Goal: Navigation & Orientation: Find specific page/section

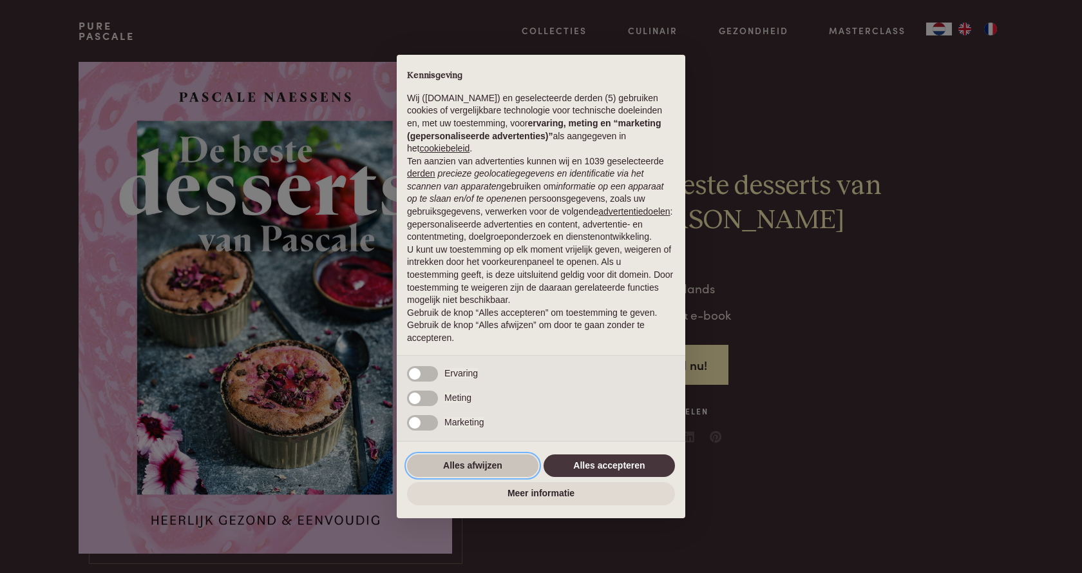
click at [457, 464] on button "Alles afwijzen" at bounding box center [472, 465] width 131 height 23
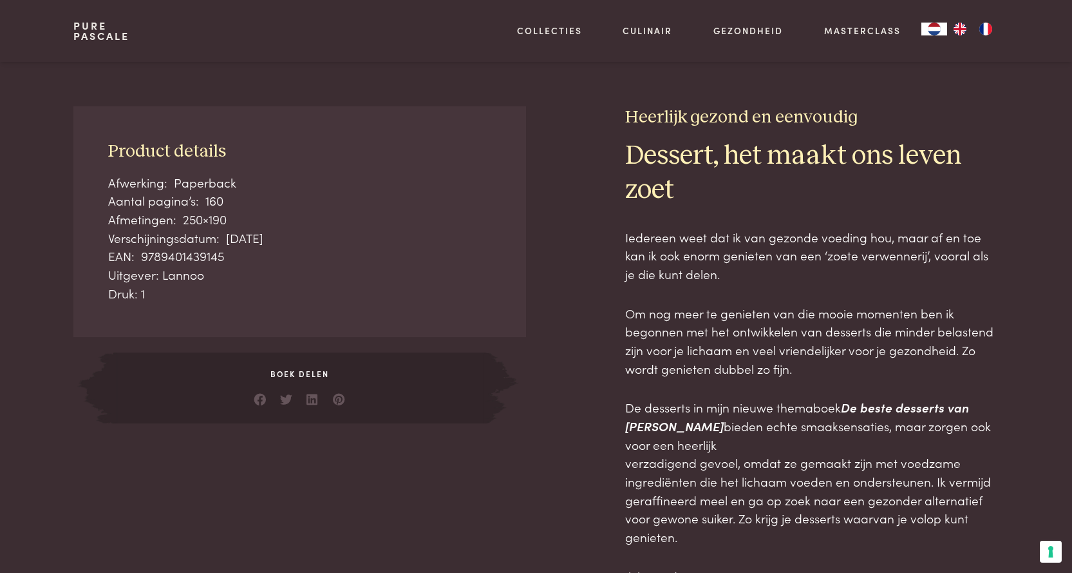
scroll to position [708, 0]
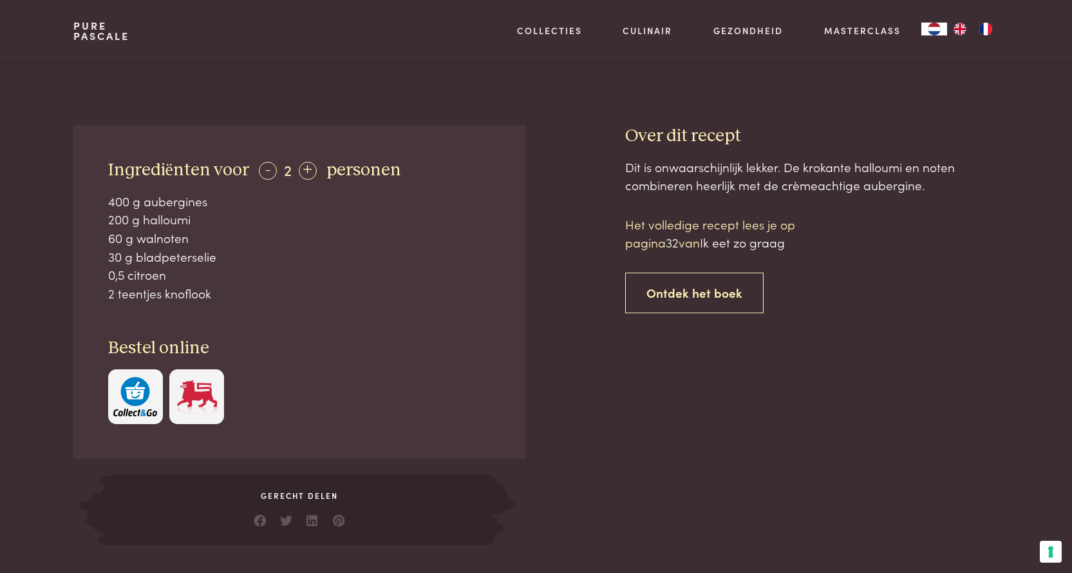
scroll to position [451, 0]
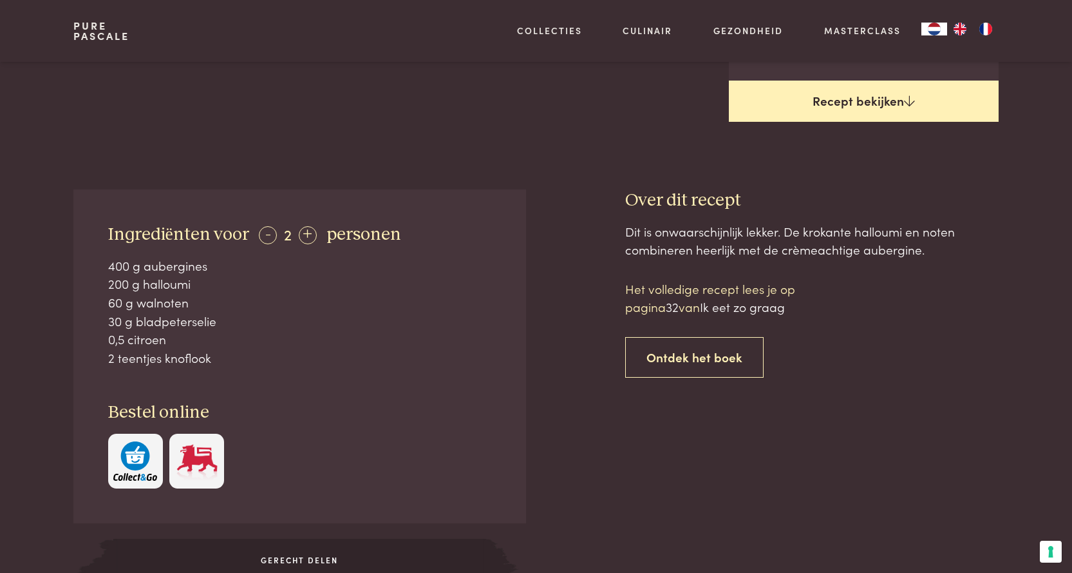
click at [851, 101] on link "Recept bekijken" at bounding box center [864, 101] width 270 height 41
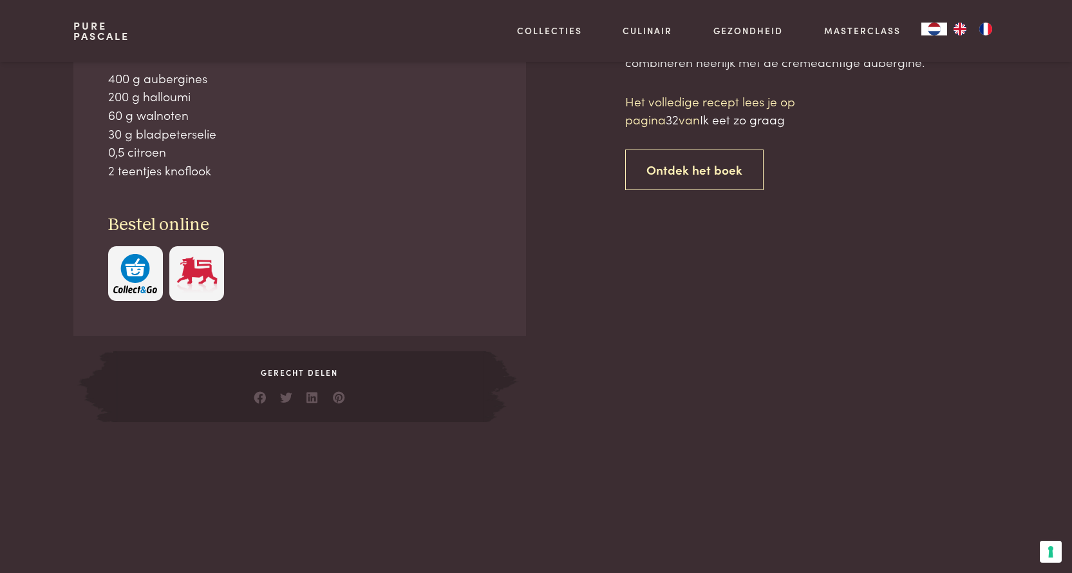
scroll to position [640, 0]
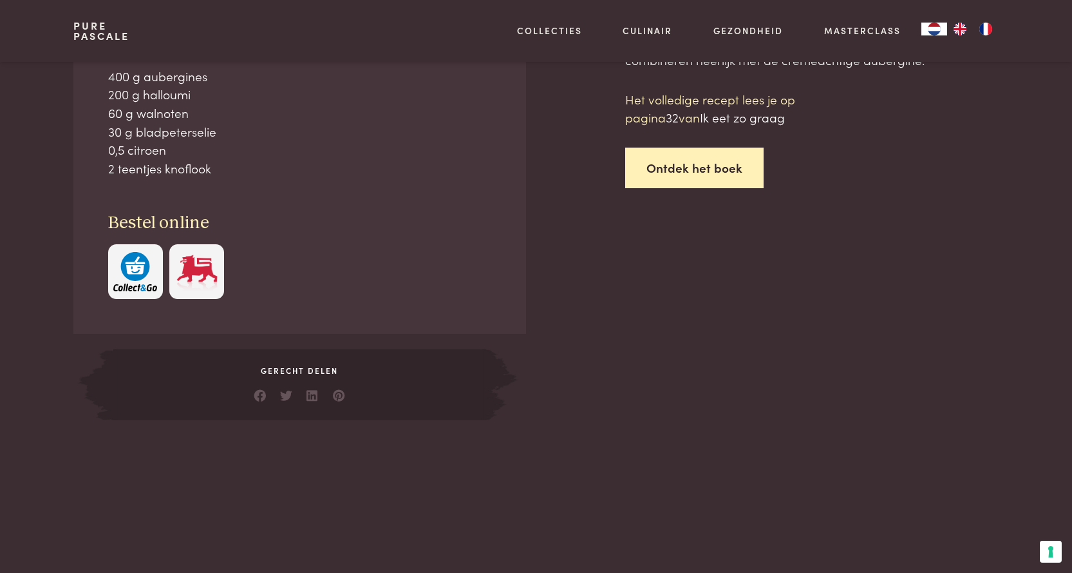
click at [696, 170] on link "Ontdek het boek" at bounding box center [694, 167] width 138 height 41
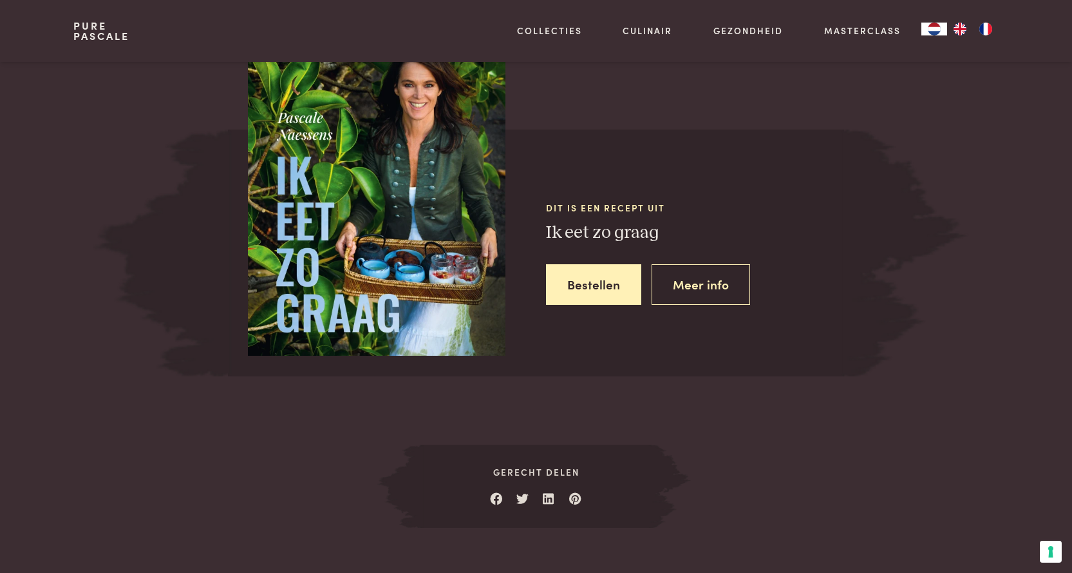
scroll to position [1197, 0]
click at [694, 278] on link "Meer info" at bounding box center [701, 283] width 99 height 41
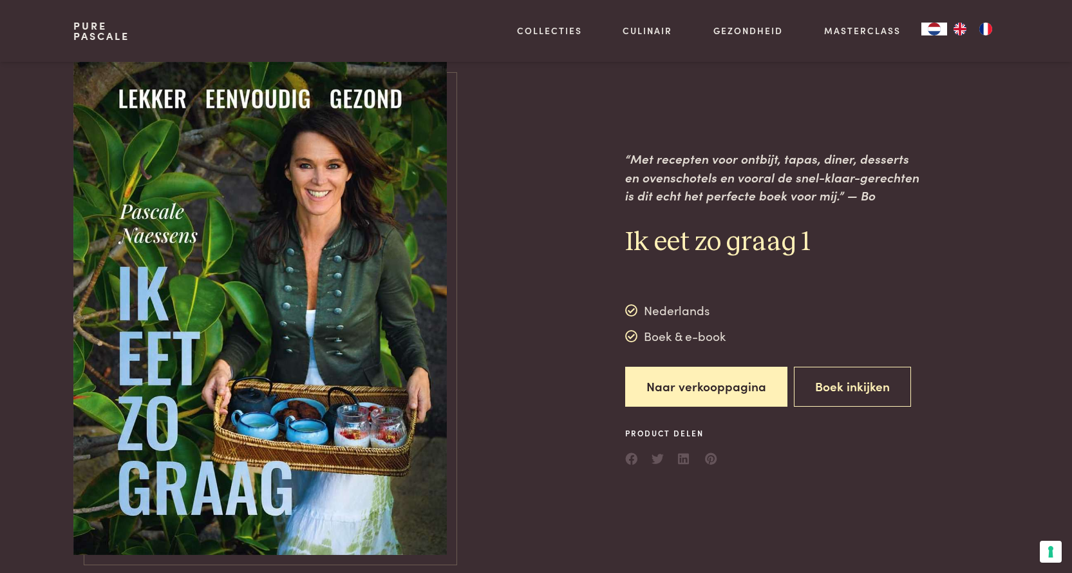
scroll to position [64, 0]
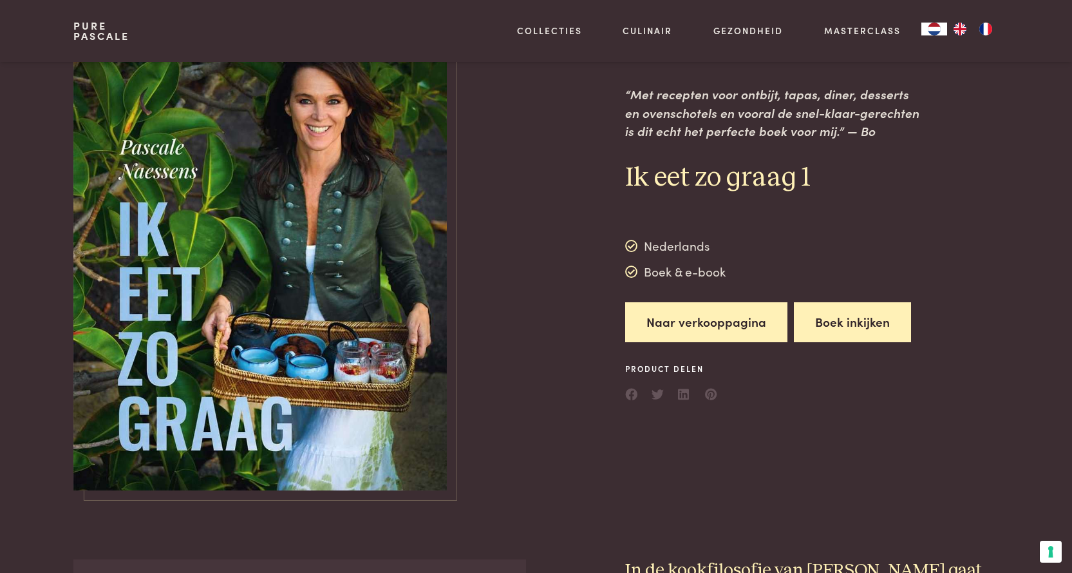
click at [855, 316] on button "Boek inkijken" at bounding box center [852, 322] width 117 height 41
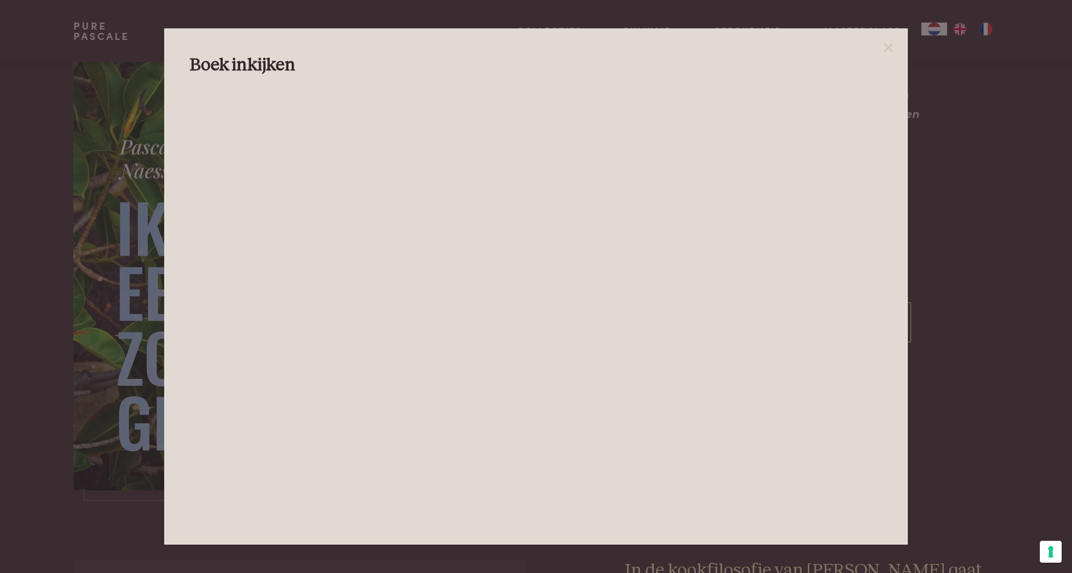
scroll to position [129, 0]
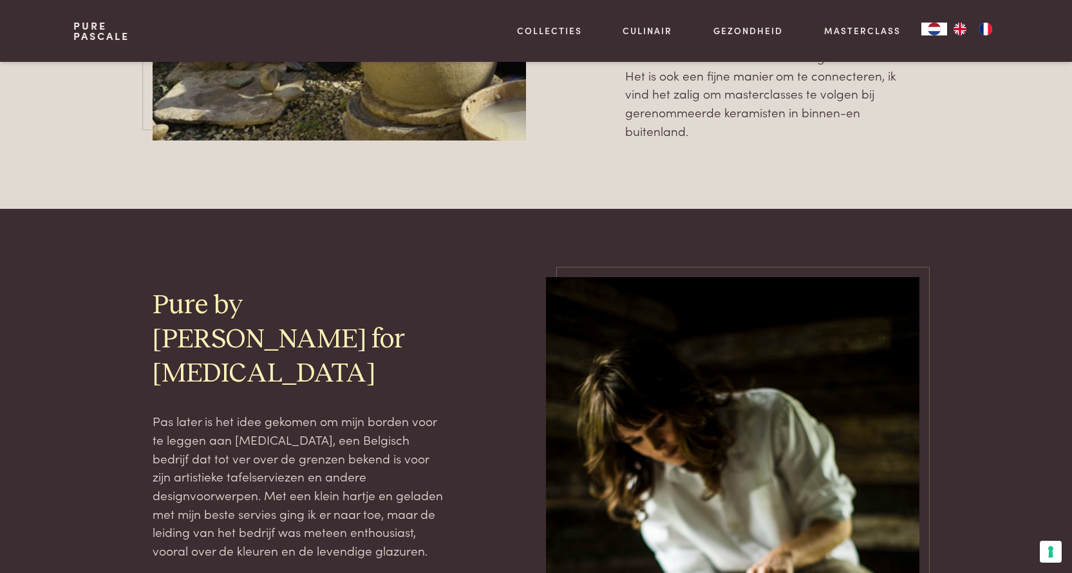
scroll to position [1353, 0]
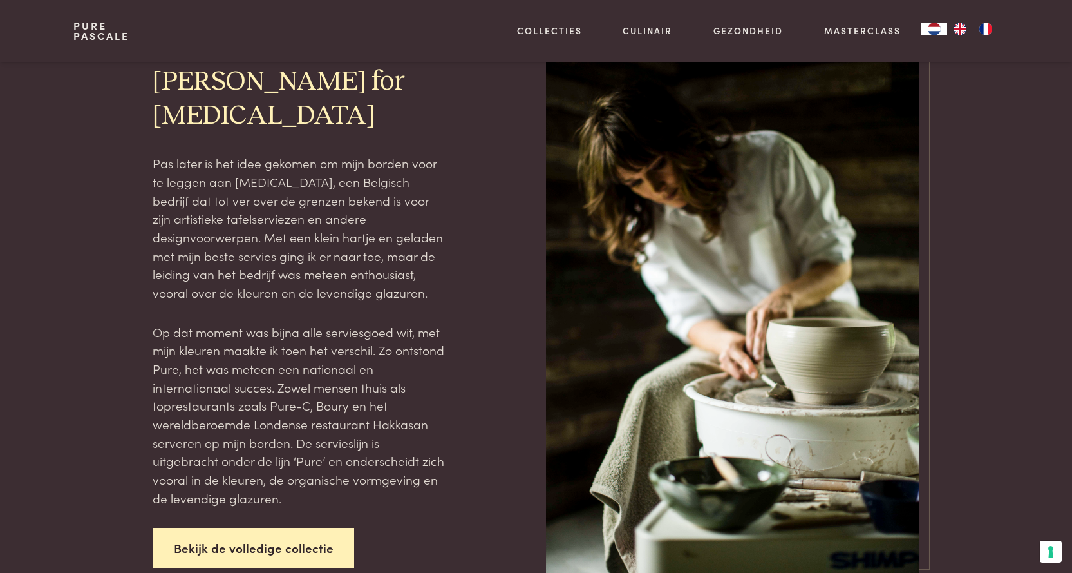
click at [248, 527] on link "Bekijk de volledige collectie" at bounding box center [254, 547] width 202 height 41
click at [305, 527] on link "Bekijk de volledige collectie" at bounding box center [254, 547] width 202 height 41
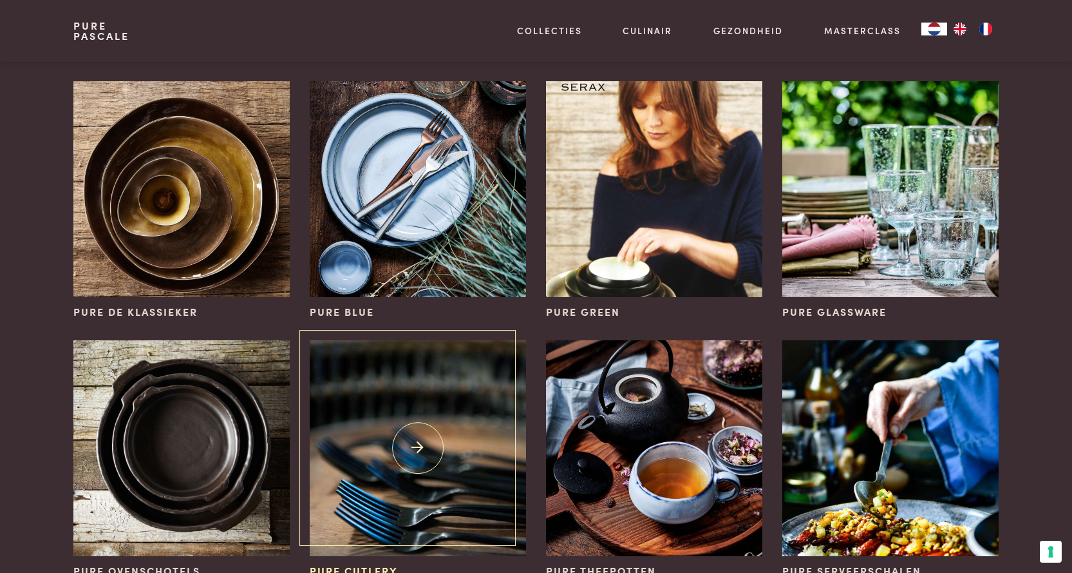
scroll to position [386, 0]
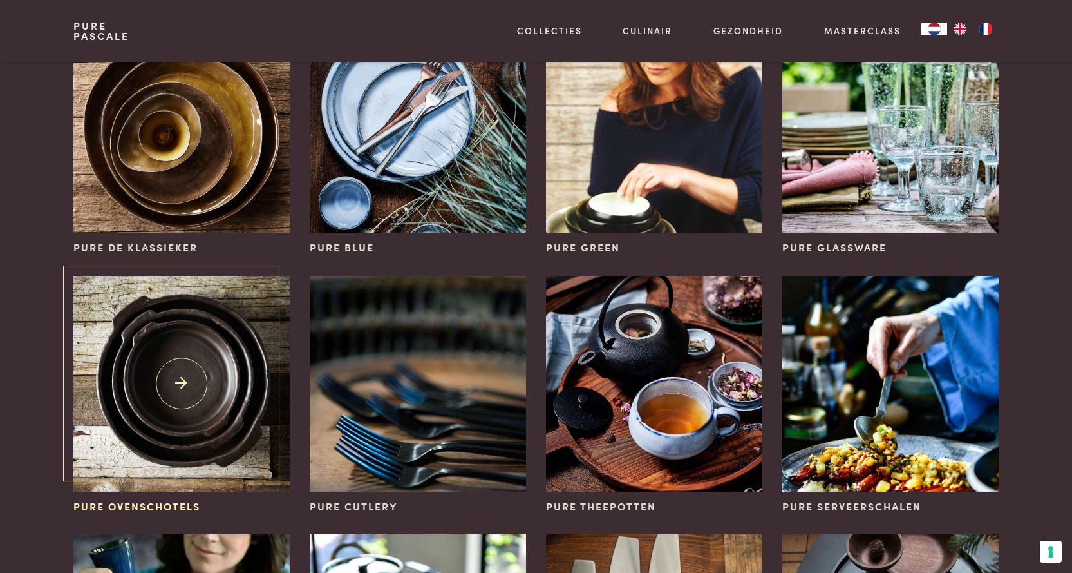
click at [200, 390] on img at bounding box center [181, 384] width 216 height 216
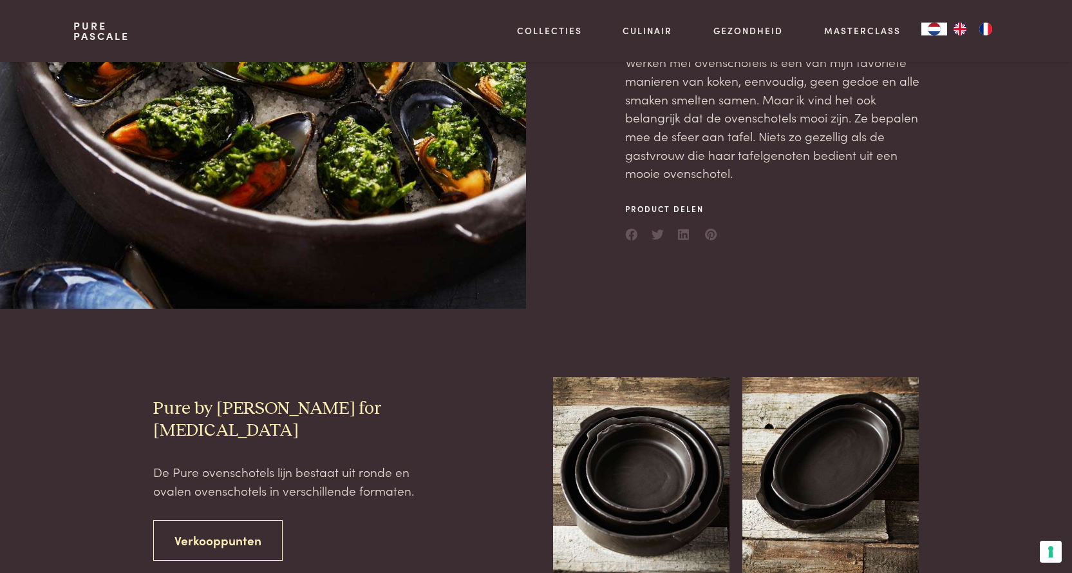
scroll to position [258, 0]
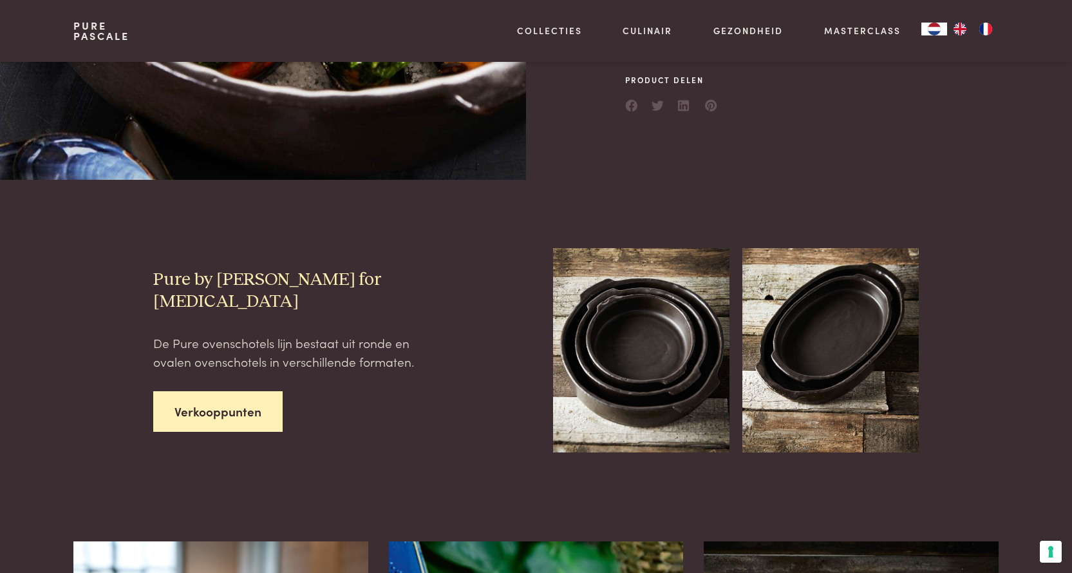
click at [214, 395] on link "Verkooppunten" at bounding box center [217, 411] width 129 height 41
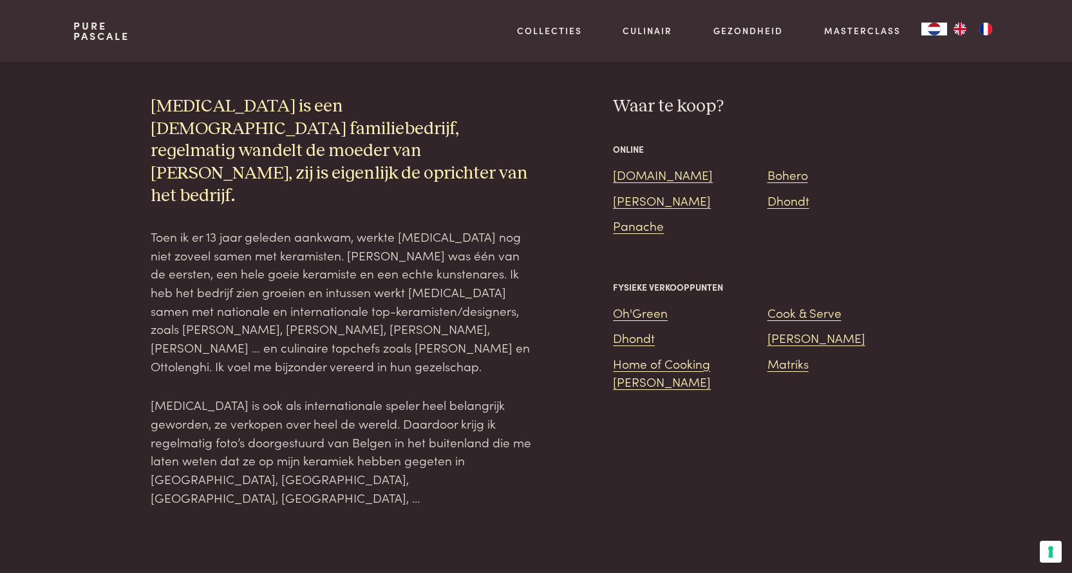
scroll to position [1290, 0]
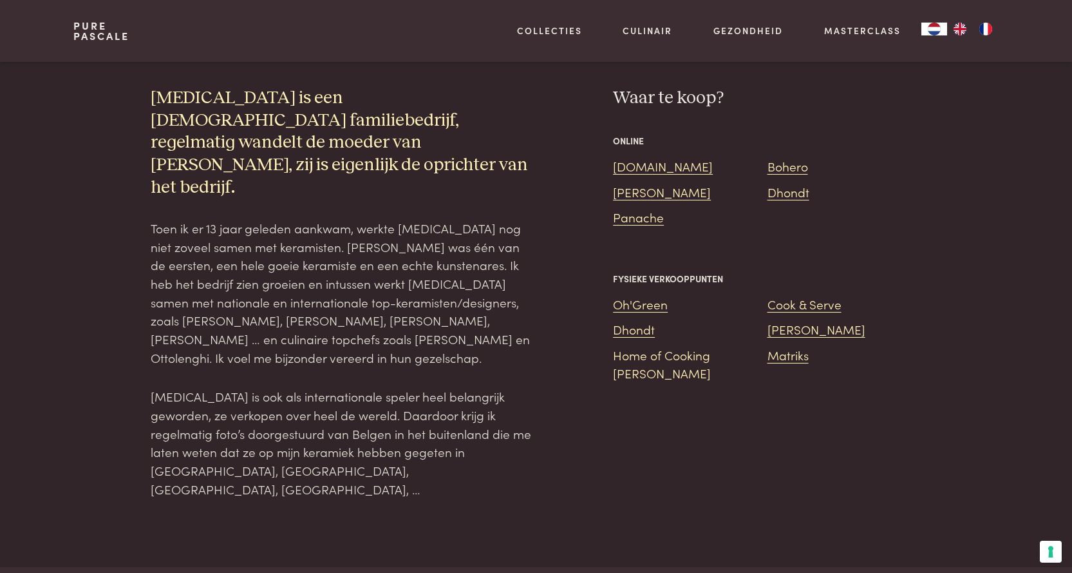
click at [678, 346] on link "Home of Cooking [PERSON_NAME]" at bounding box center [662, 364] width 98 height 36
click at [643, 183] on link "[PERSON_NAME]" at bounding box center [662, 191] width 98 height 17
click at [647, 157] on link "[DOMAIN_NAME]" at bounding box center [663, 165] width 100 height 17
